Goal: Task Accomplishment & Management: Use online tool/utility

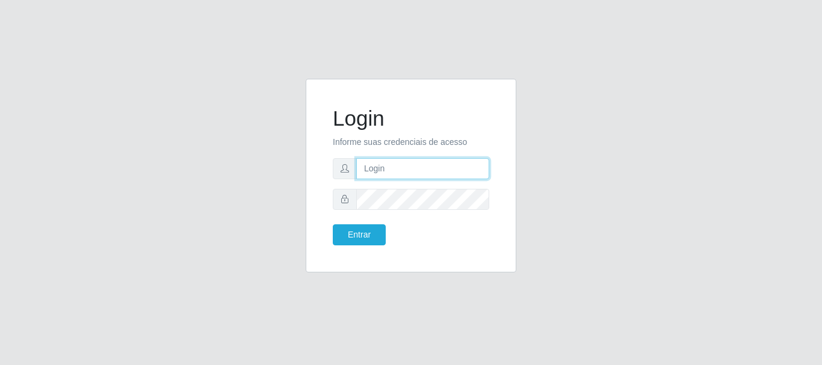
click at [422, 169] on input "text" at bounding box center [422, 168] width 133 height 21
type input "[EMAIL_ADDRESS][DOMAIN_NAME]"
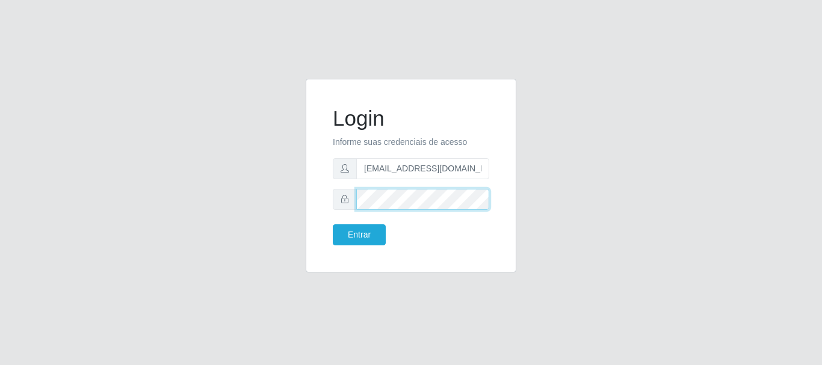
click at [333, 224] on button "Entrar" at bounding box center [359, 234] width 53 height 21
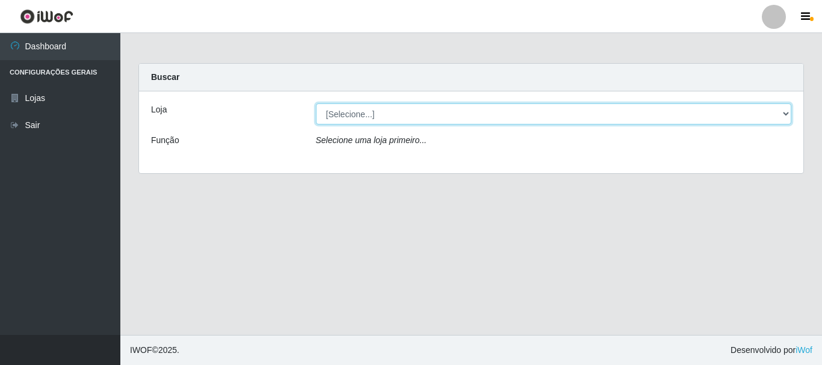
click at [370, 112] on select "[Selecione...] Hiper Queiroz - [GEOGRAPHIC_DATA]" at bounding box center [554, 113] width 476 height 21
select select "513"
click at [316, 103] on select "[Selecione...] Hiper Queiroz - [GEOGRAPHIC_DATA]" at bounding box center [554, 113] width 476 height 21
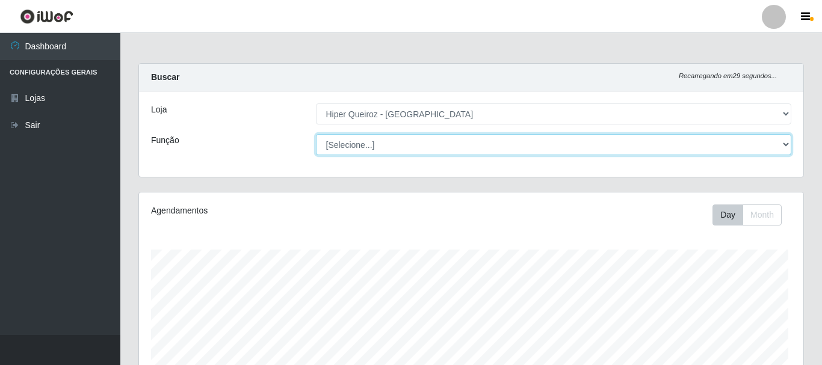
click at [368, 140] on select "[Selecione...] Embalador Embalador + Embalador ++ Operador de Caixa Operador de…" at bounding box center [554, 144] width 476 height 21
click at [315, 134] on select "[Selecione...] Embalador Embalador + Embalador ++ Operador de Caixa Operador de…" at bounding box center [551, 144] width 473 height 21
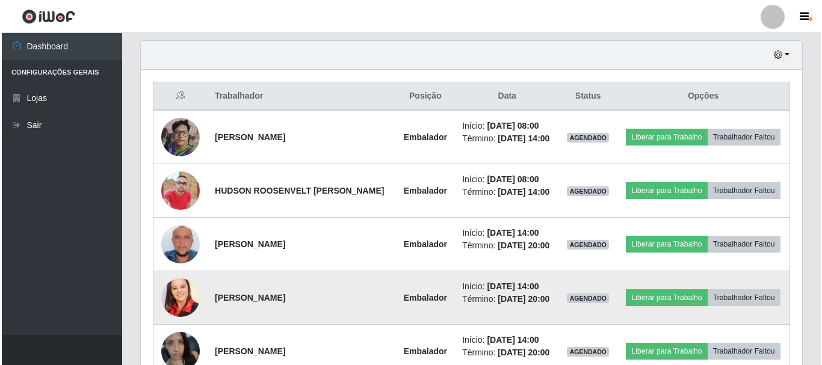
scroll to position [307, 0]
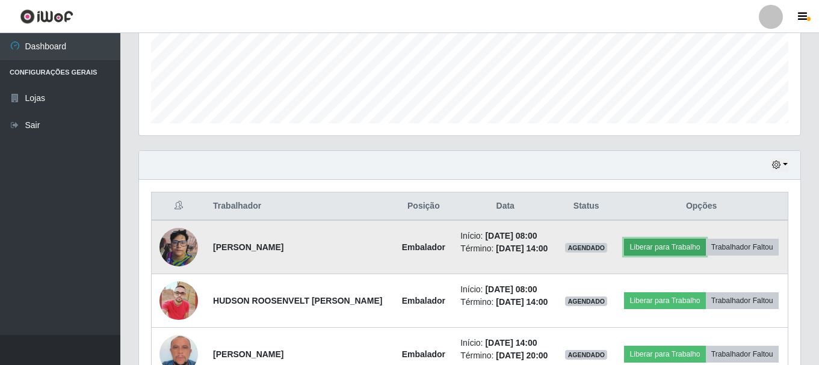
click at [642, 244] on button "Liberar para Trabalho" at bounding box center [664, 247] width 81 height 17
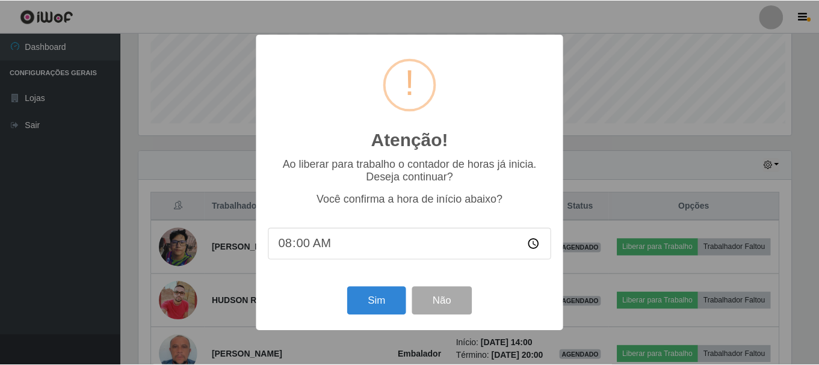
scroll to position [250, 655]
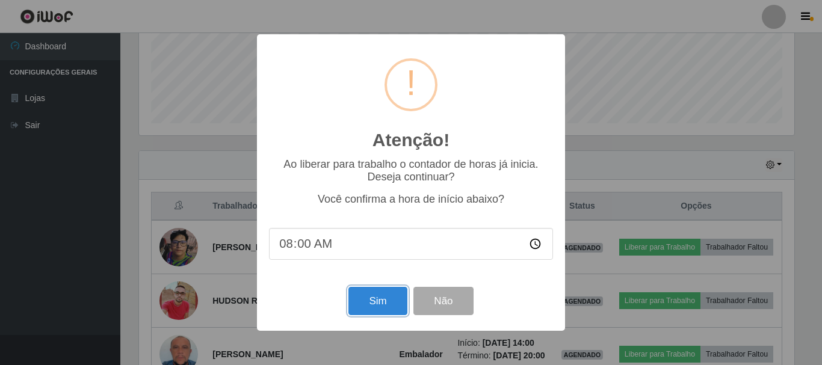
click at [367, 306] on button "Sim" at bounding box center [377, 301] width 58 height 28
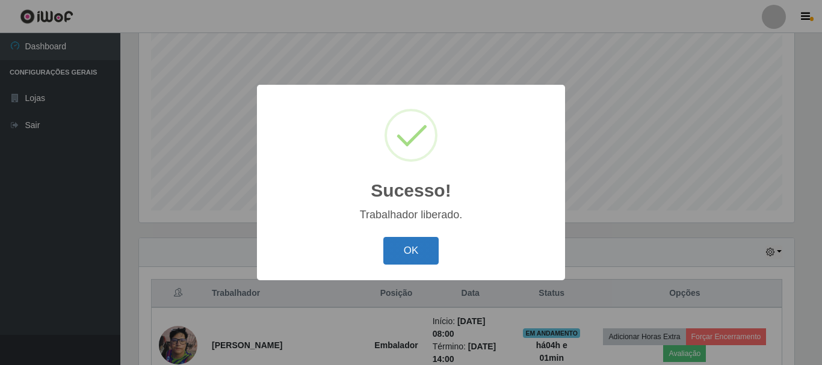
click at [411, 242] on button "OK" at bounding box center [411, 251] width 56 height 28
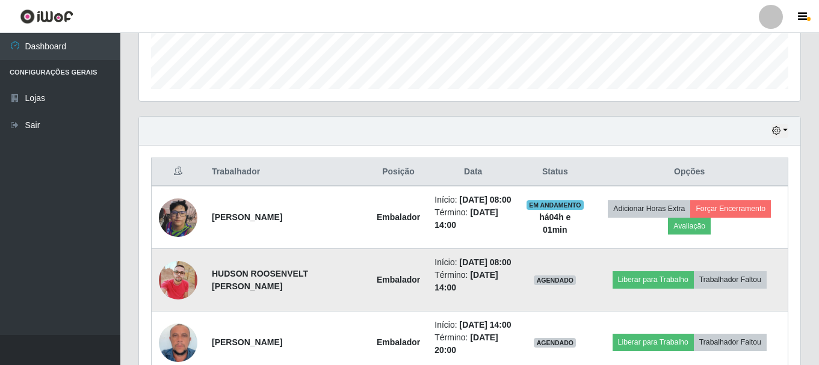
scroll to position [400, 0]
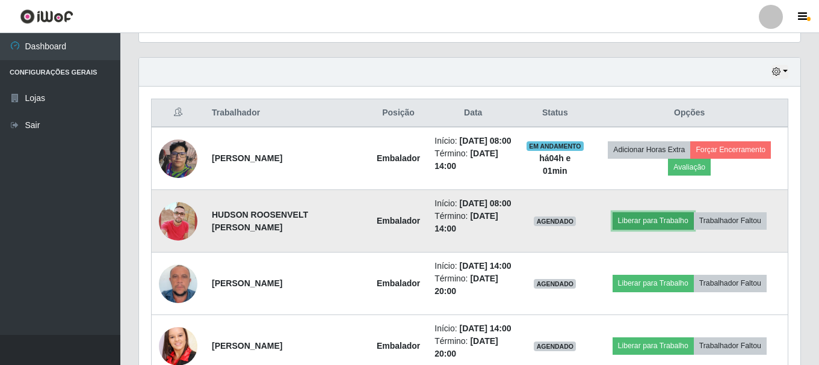
click at [654, 229] on button "Liberar para Trabalho" at bounding box center [652, 220] width 81 height 17
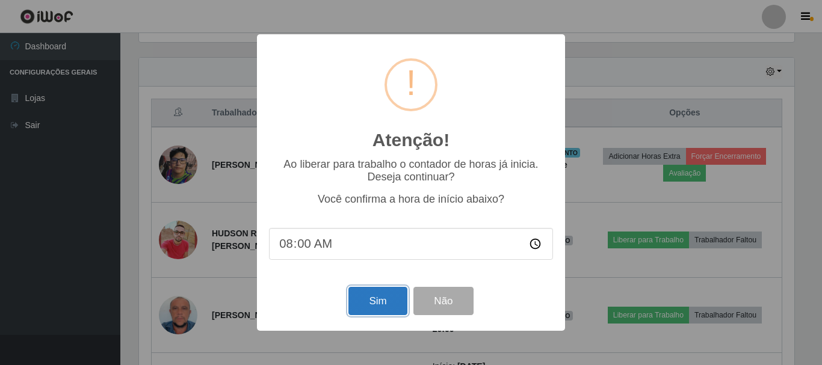
click at [375, 299] on button "Sim" at bounding box center [377, 301] width 58 height 28
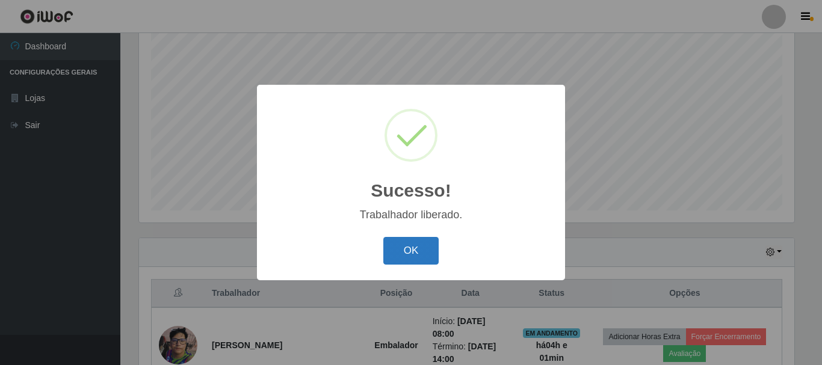
click at [411, 250] on button "OK" at bounding box center [411, 251] width 56 height 28
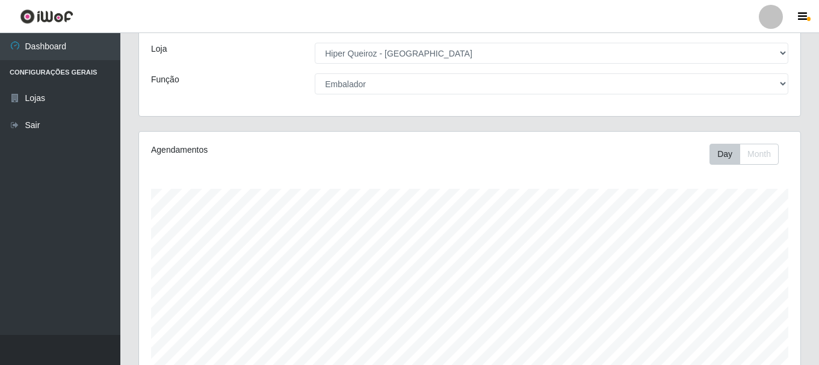
scroll to position [60, 0]
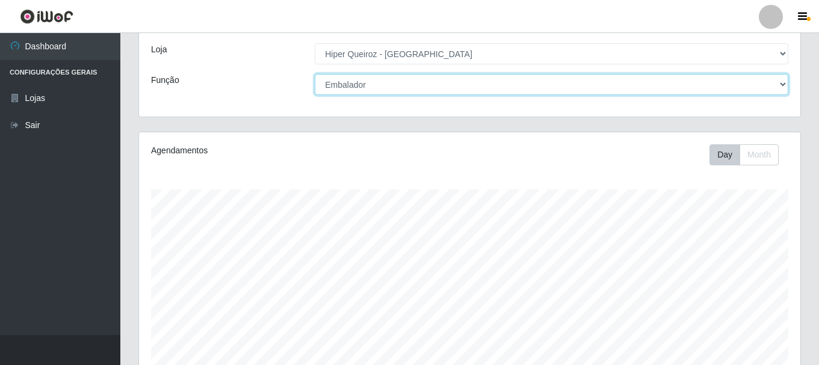
click at [407, 87] on select "[Selecione...] Embalador Embalador + Embalador ++ Operador de Caixa Operador de…" at bounding box center [551, 84] width 473 height 21
select select "22"
click at [315, 74] on select "[Selecione...] Embalador Embalador + Embalador ++ Operador de Caixa Operador de…" at bounding box center [551, 84] width 473 height 21
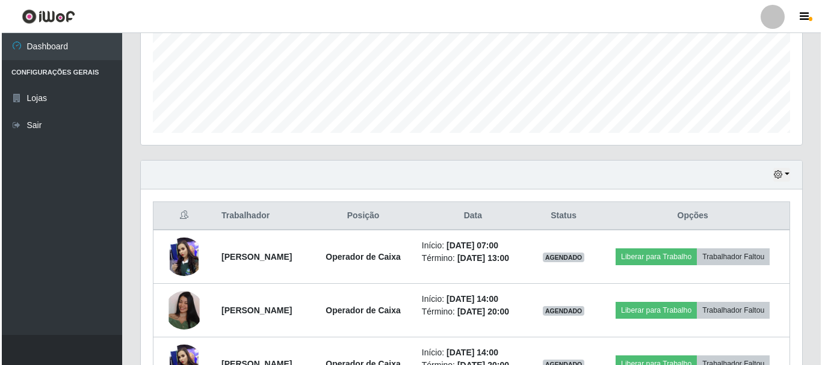
scroll to position [361, 0]
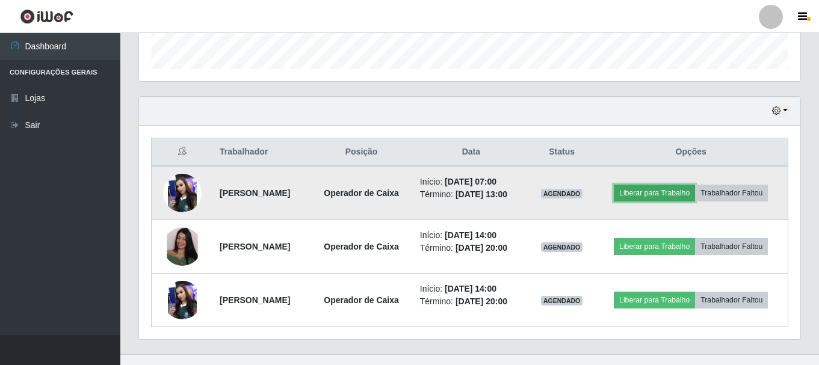
click at [648, 190] on button "Liberar para Trabalho" at bounding box center [654, 193] width 81 height 17
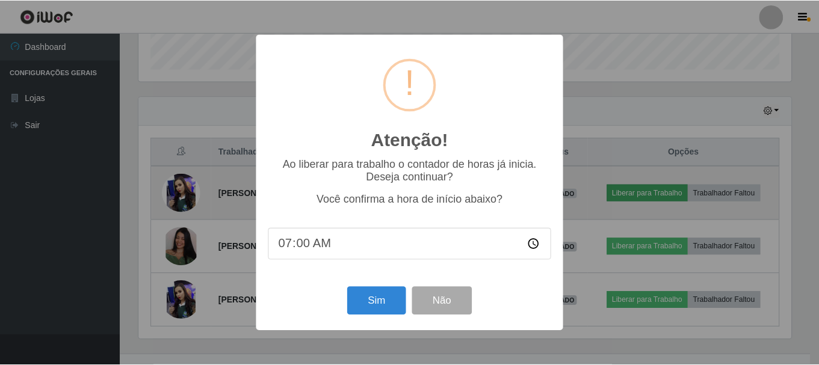
scroll to position [0, 0]
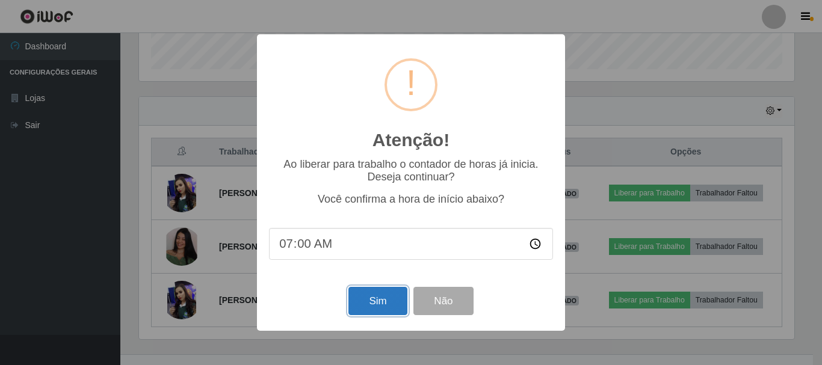
click at [398, 299] on button "Sim" at bounding box center [377, 301] width 58 height 28
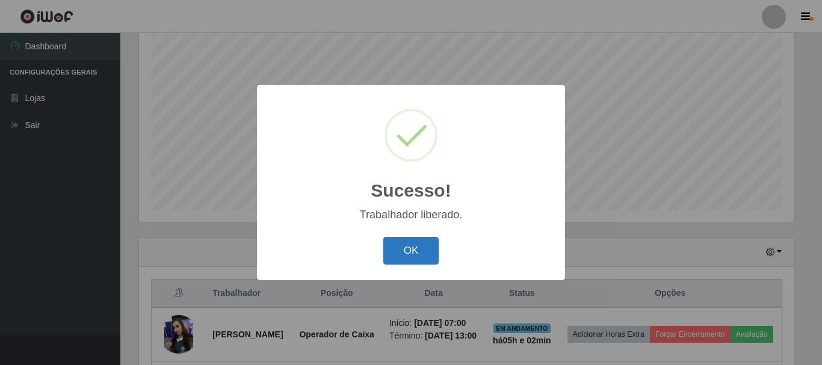
click at [405, 239] on button "OK" at bounding box center [411, 251] width 56 height 28
